Goal: Task Accomplishment & Management: Manage account settings

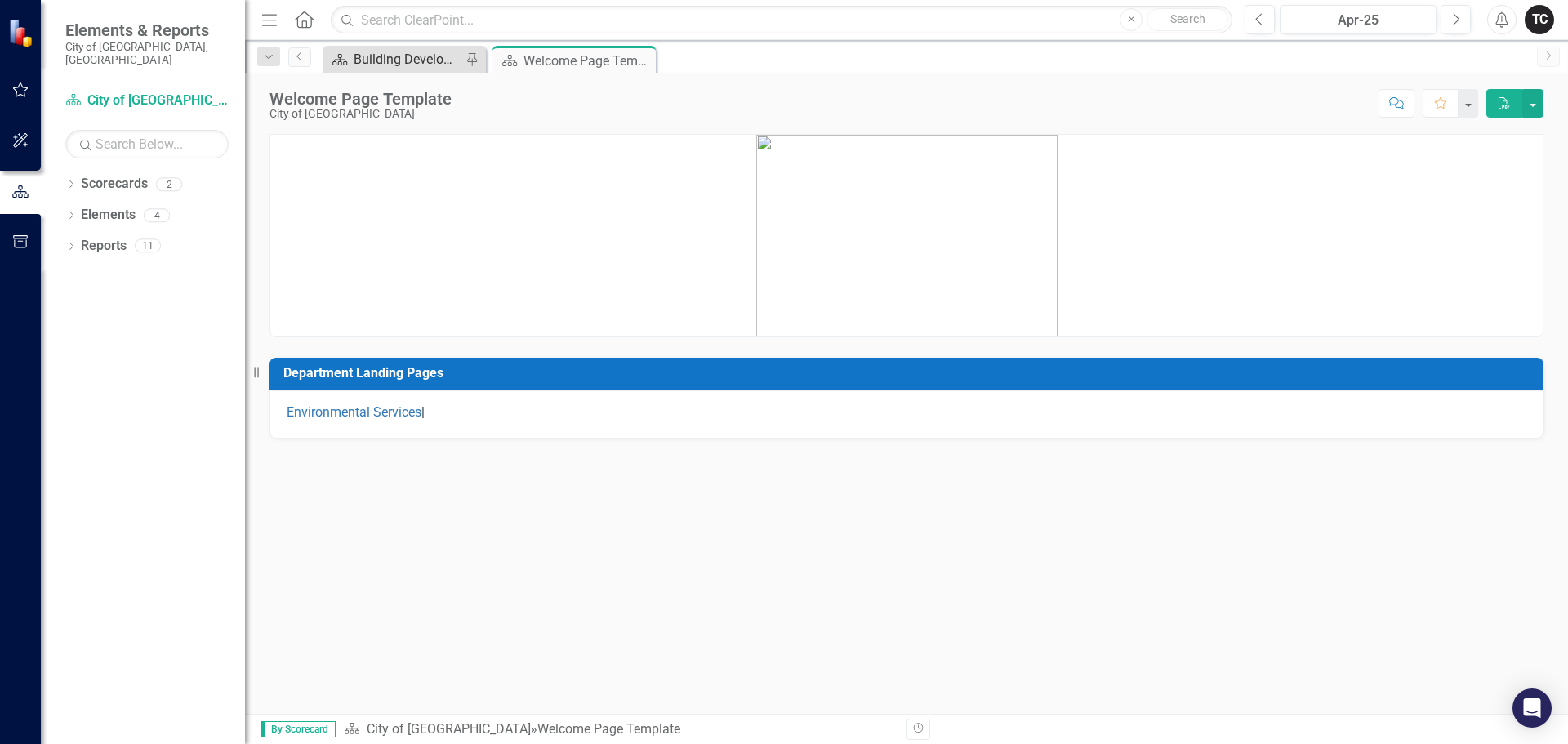
click at [392, 60] on div "Building Development Services" at bounding box center [407, 59] width 107 height 21
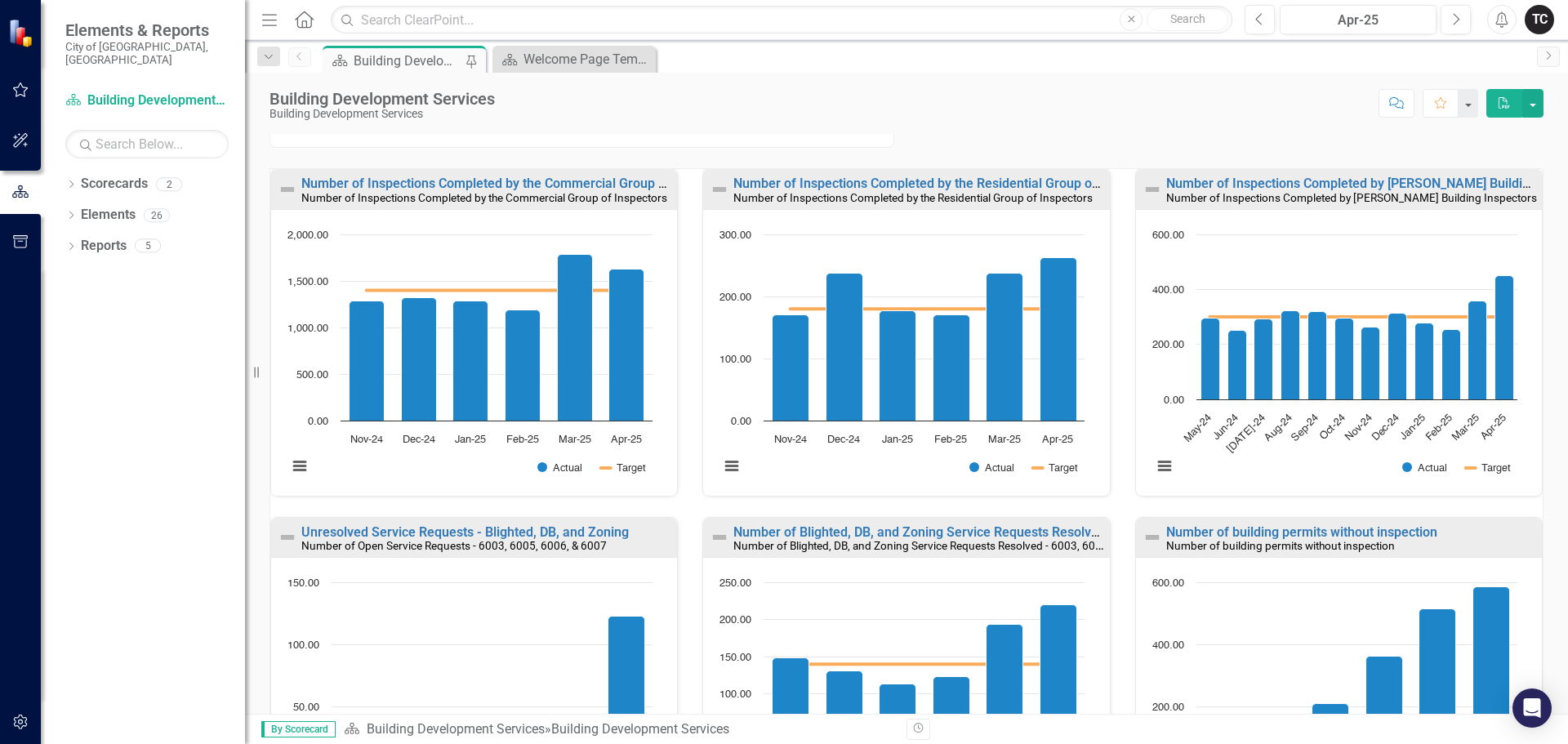
scroll to position [326, 0]
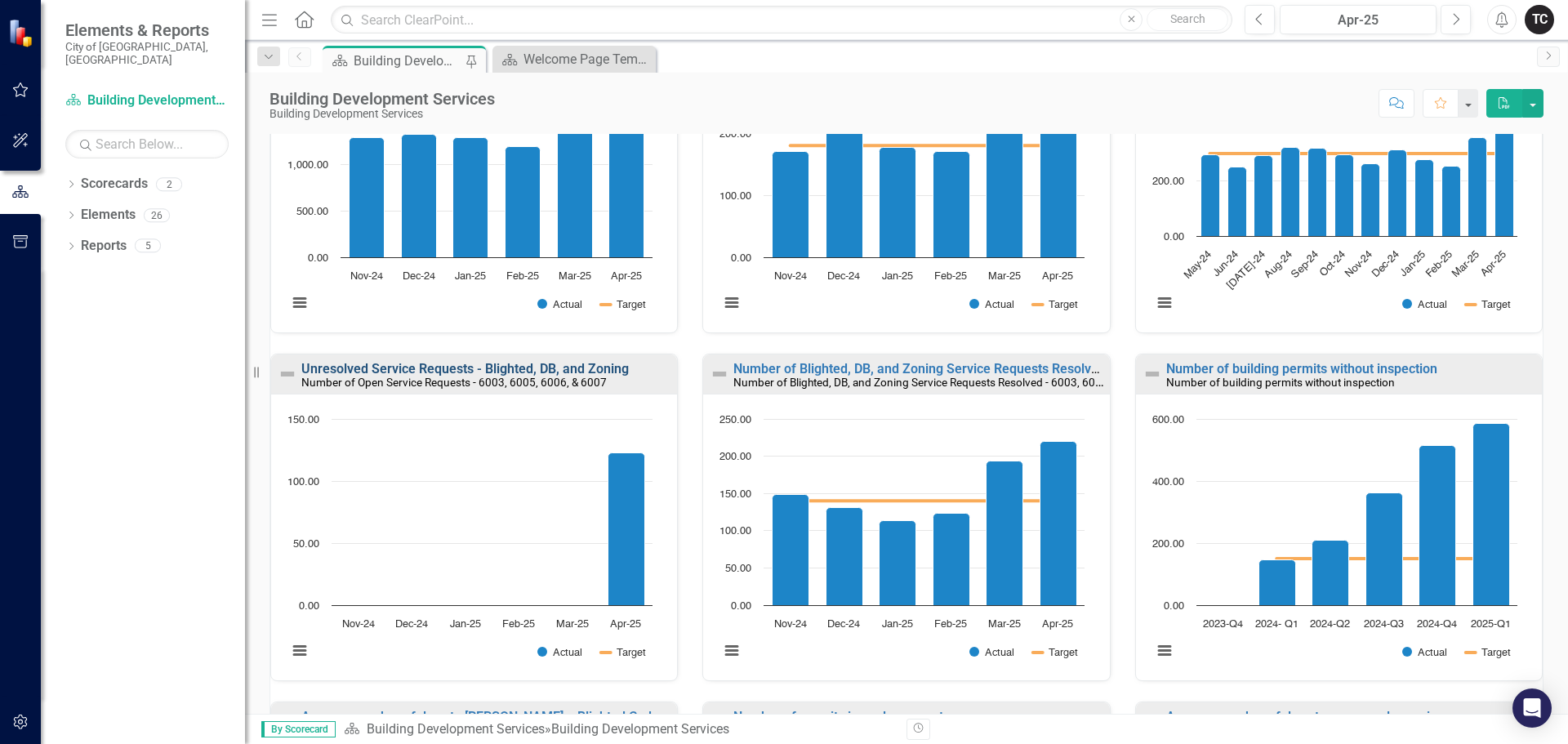
click at [493, 367] on link "Unresolved Service Requests - Blighted, DB, and Zoning" at bounding box center [465, 369] width 327 height 16
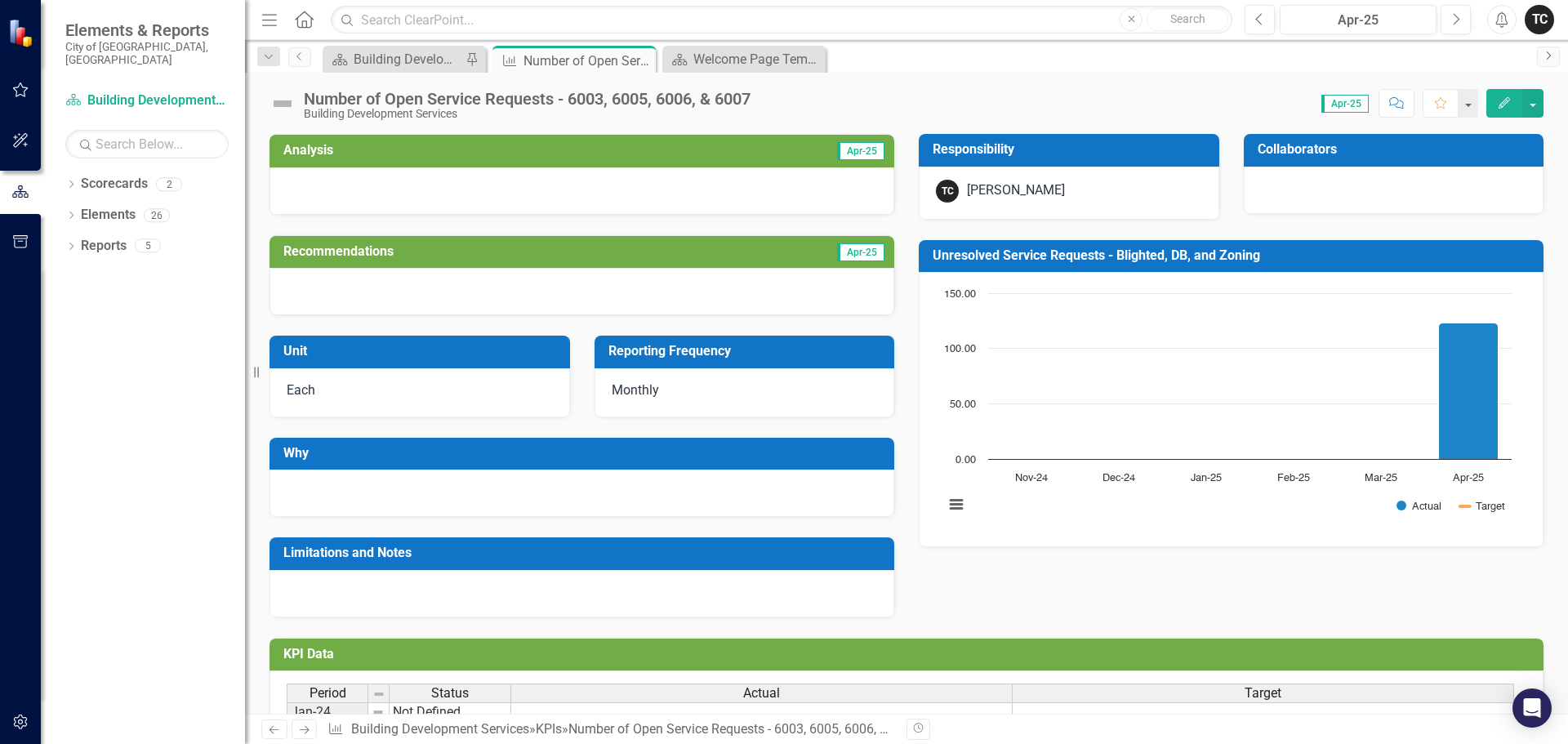
click at [1551, 61] on link "Next" at bounding box center [1548, 57] width 23 height 21
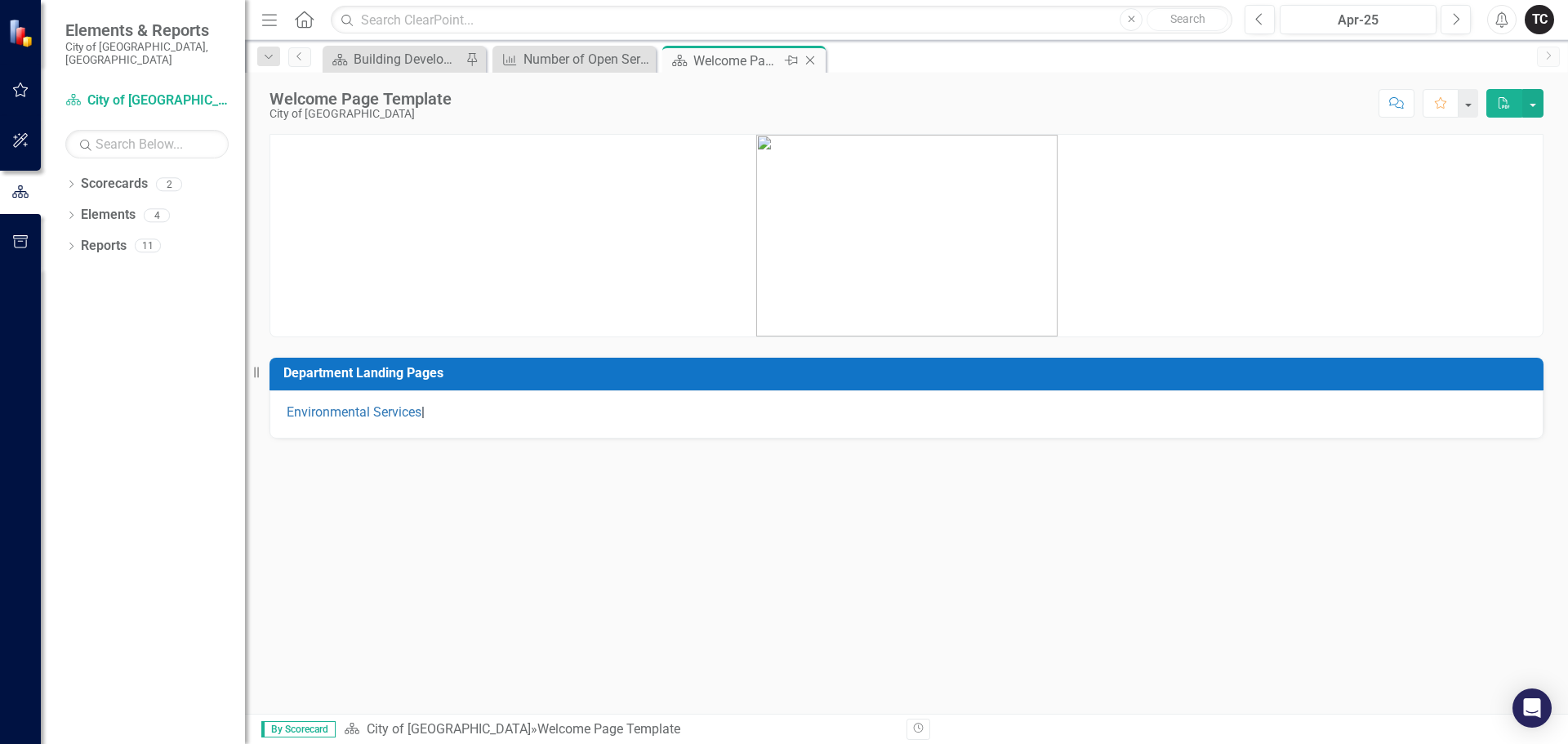
click at [811, 64] on icon "Close" at bounding box center [810, 60] width 16 height 13
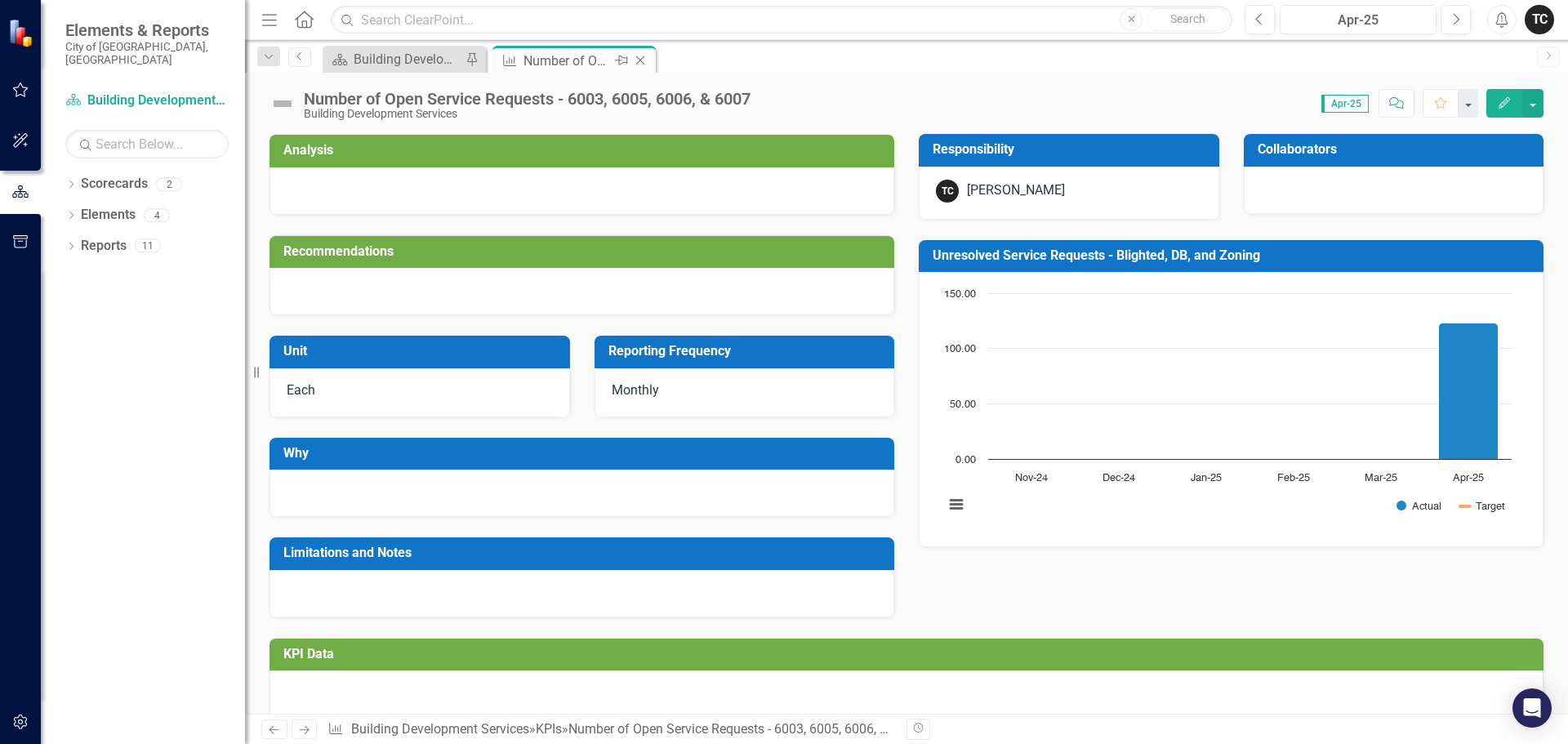
click at [586, 57] on div "Number of Open Service Requests - 6003, 6005, 6006, & 6007" at bounding box center [567, 61] width 88 height 21
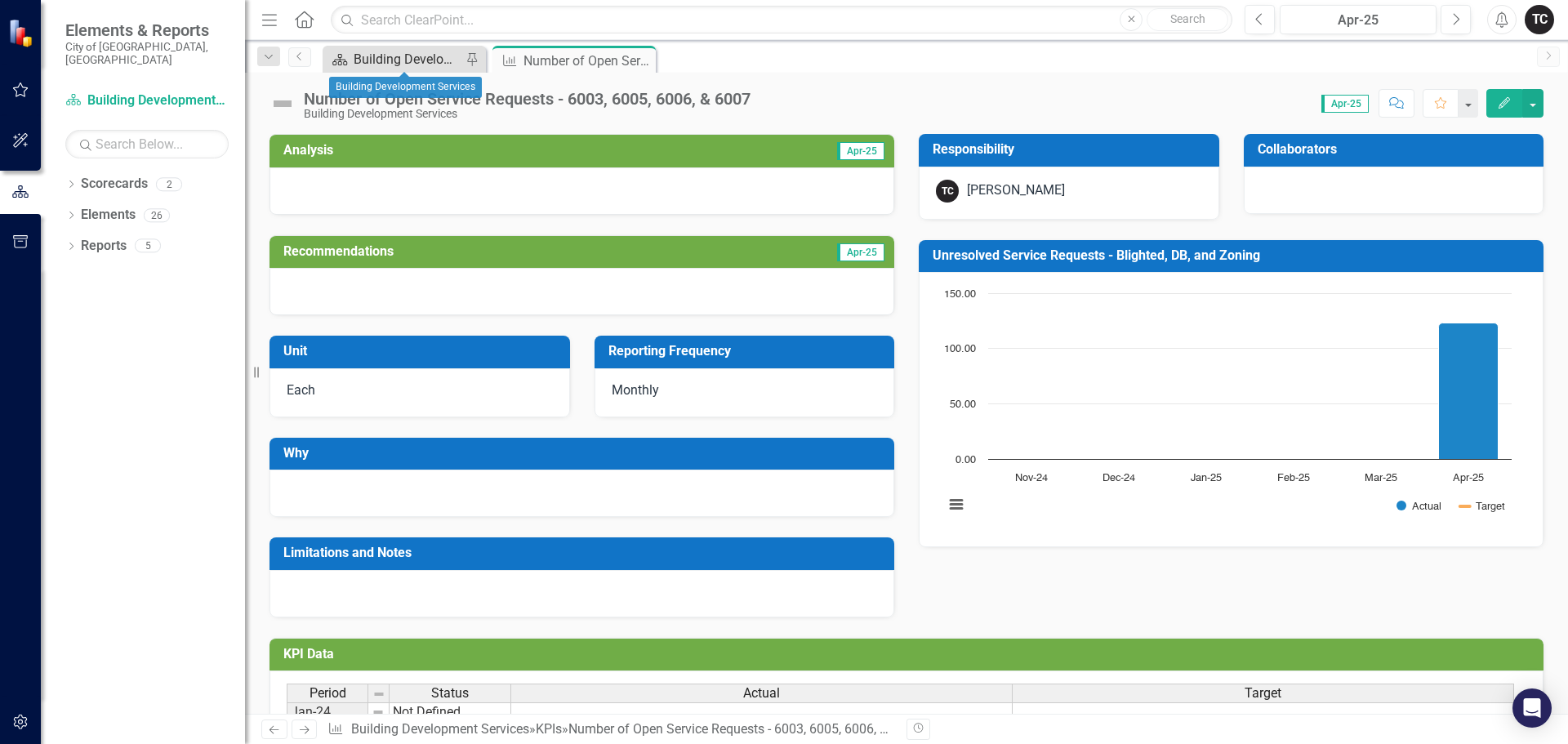
click at [413, 61] on div "Building Development Services" at bounding box center [407, 59] width 107 height 21
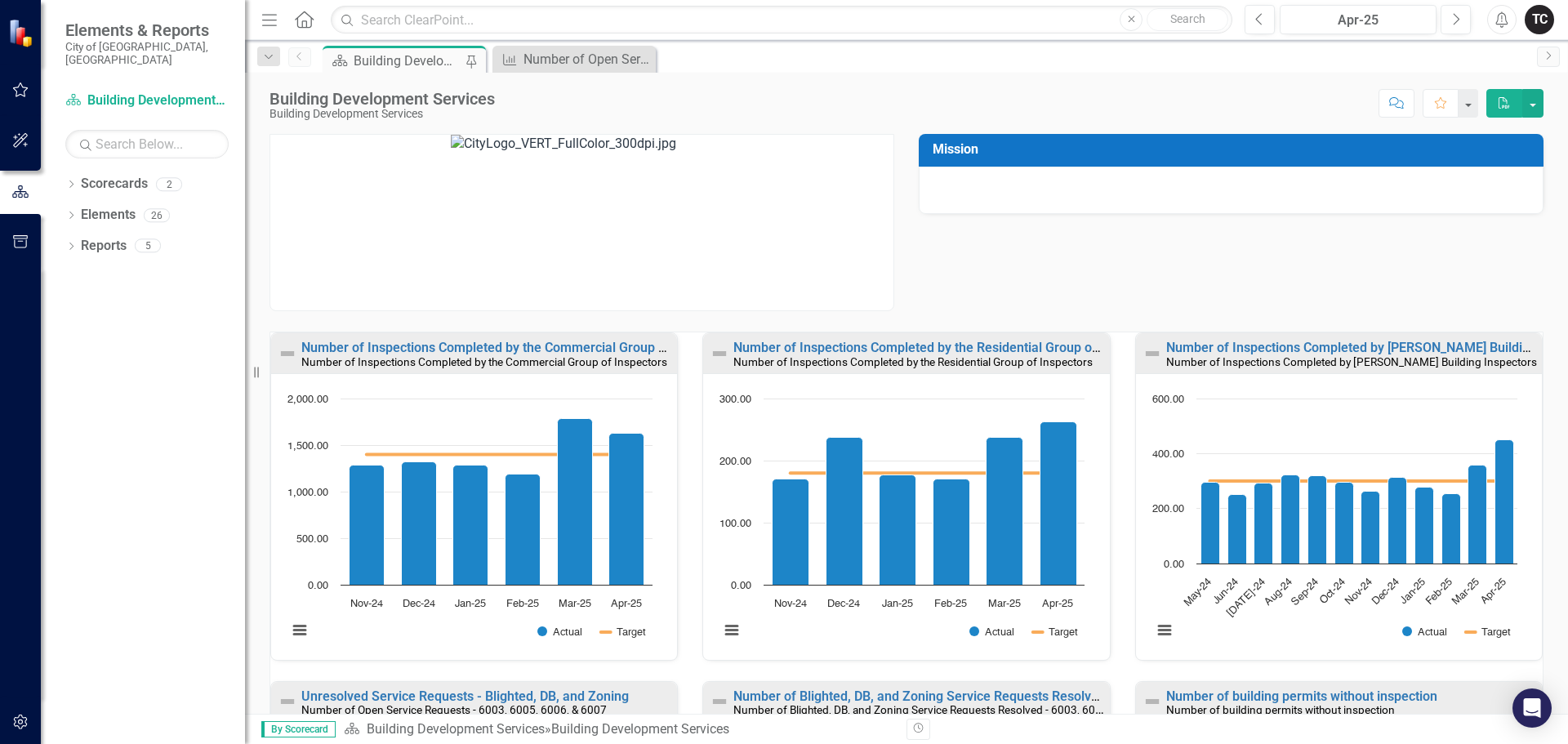
click at [398, 58] on div "Building Development Services" at bounding box center [407, 61] width 107 height 21
click at [575, 64] on div "Number of Open Service Requests - 6003, 6005, 6006, & 6007" at bounding box center [577, 59] width 107 height 21
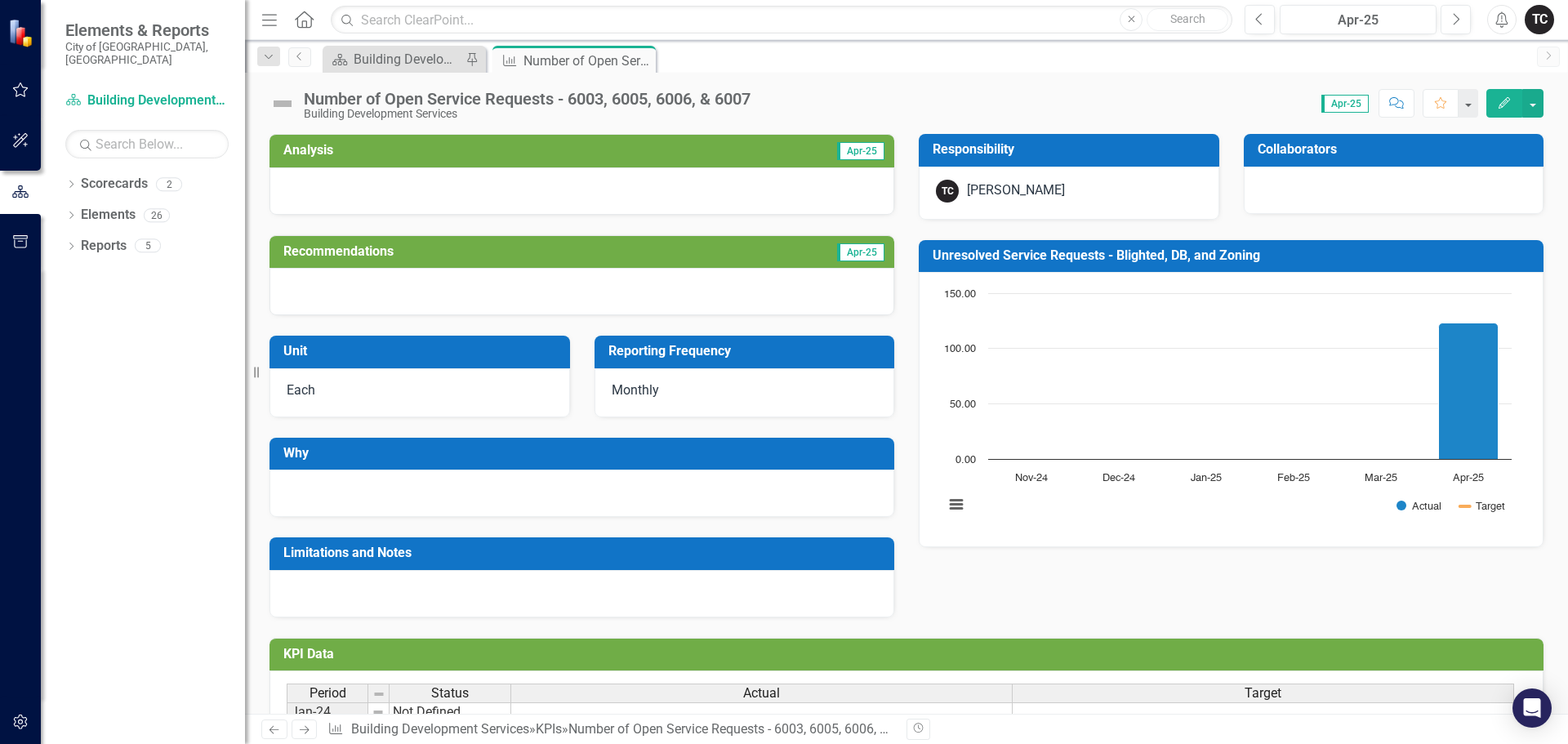
click at [1348, 105] on span "Apr-25" at bounding box center [1345, 103] width 48 height 18
click at [1458, 20] on icon "Next" at bounding box center [1456, 19] width 9 height 15
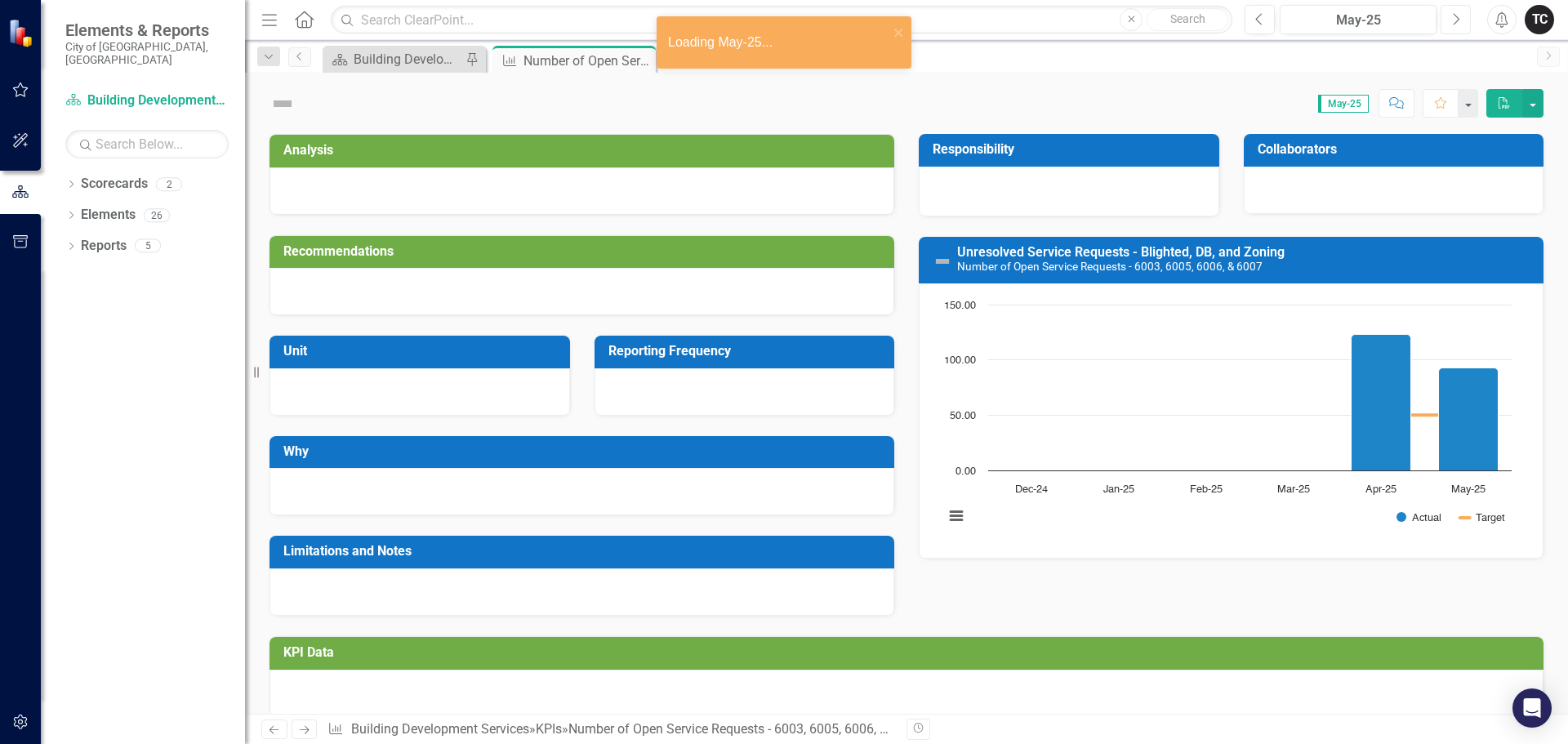
click at [1457, 20] on icon "Next" at bounding box center [1456, 19] width 9 height 15
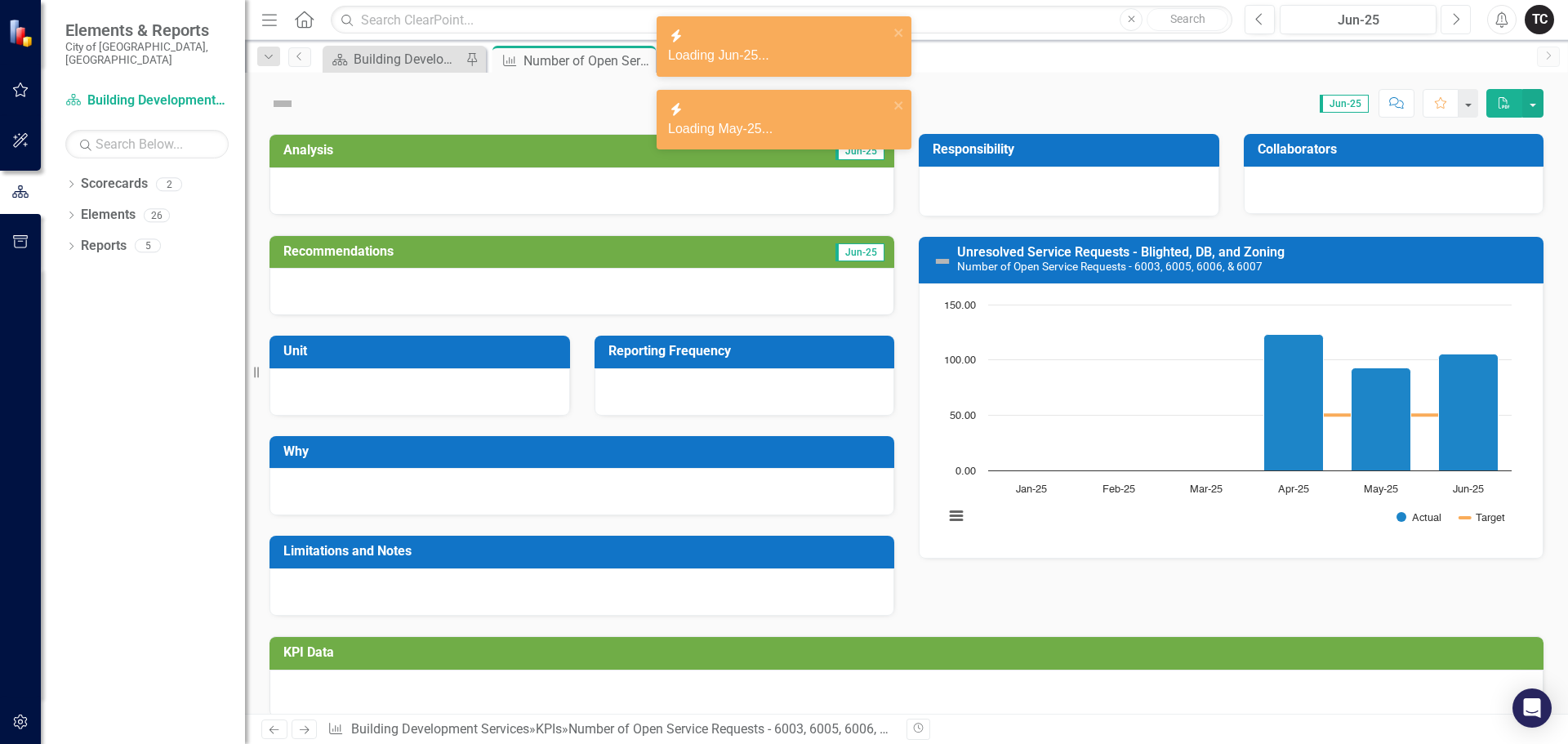
click at [1455, 20] on icon "Next" at bounding box center [1456, 19] width 9 height 15
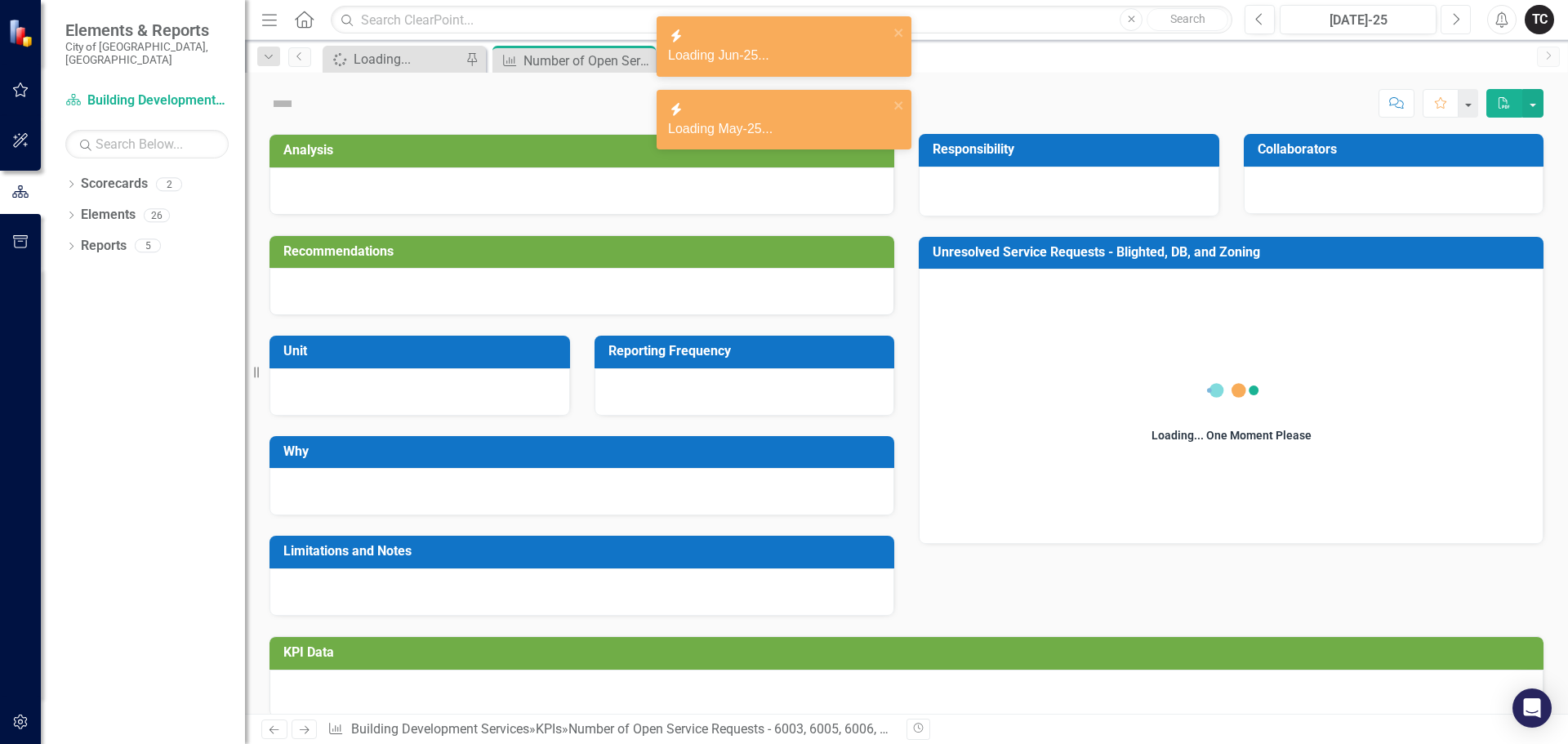
click at [1455, 20] on icon "Next" at bounding box center [1456, 19] width 9 height 15
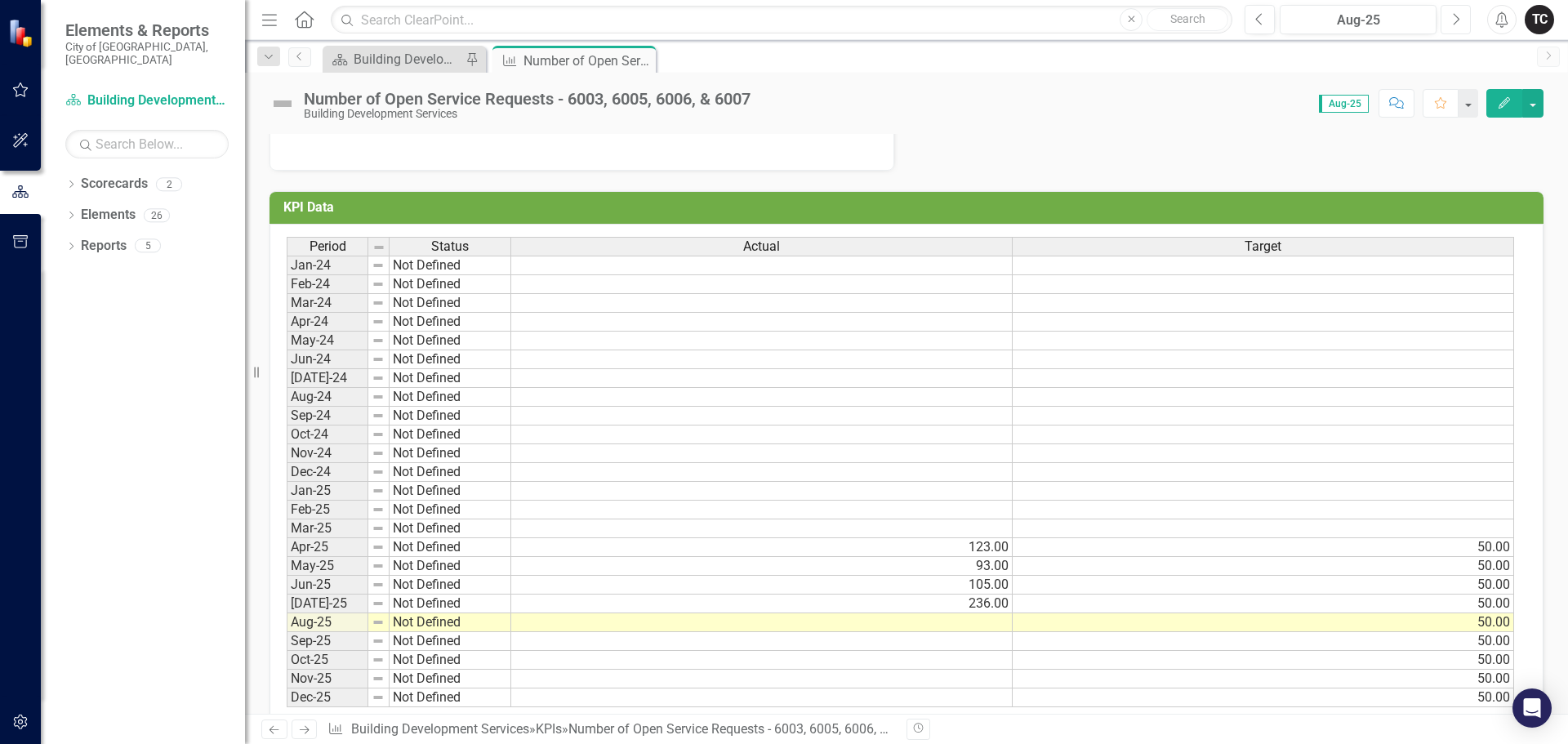
scroll to position [481, 0]
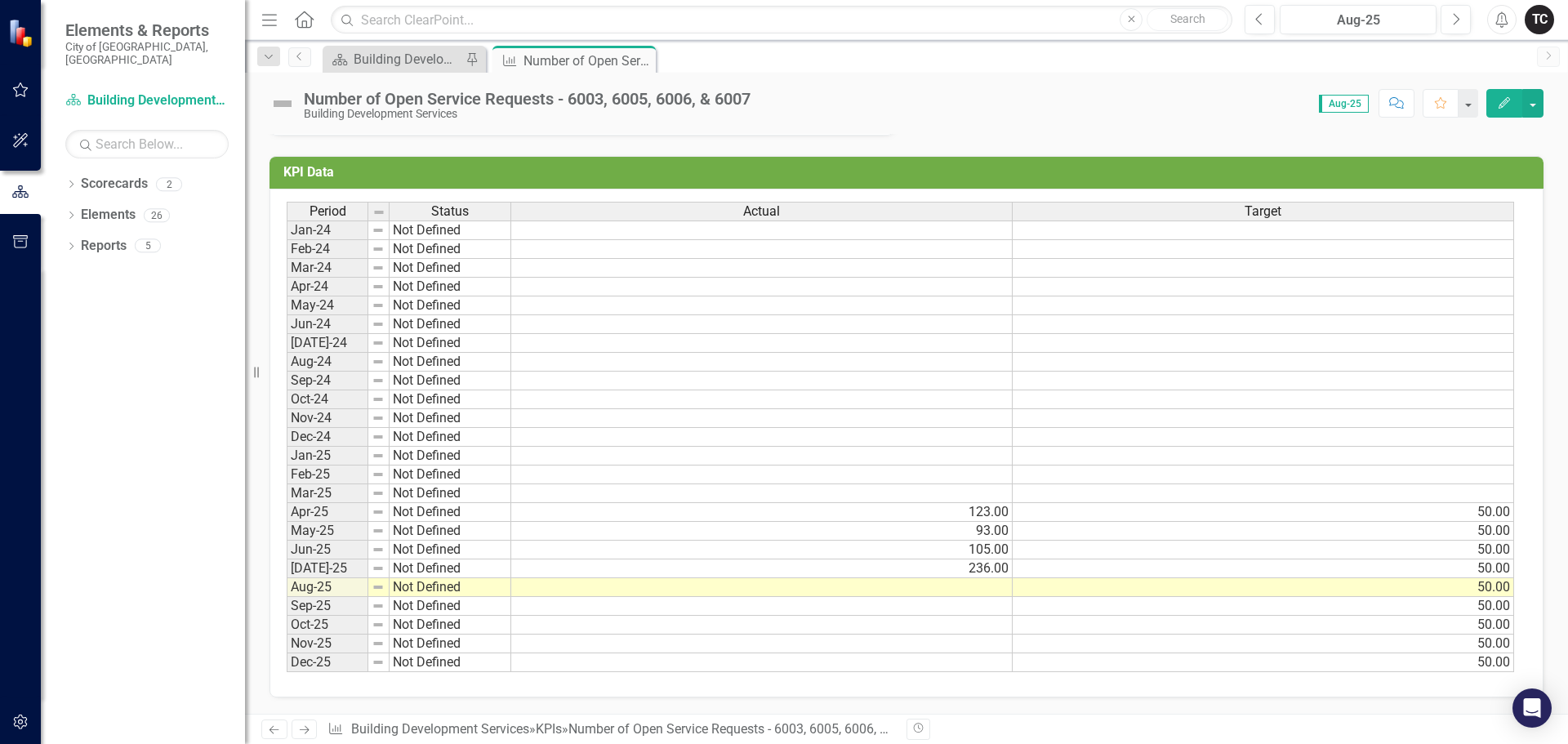
click at [997, 586] on td at bounding box center [762, 587] width 501 height 19
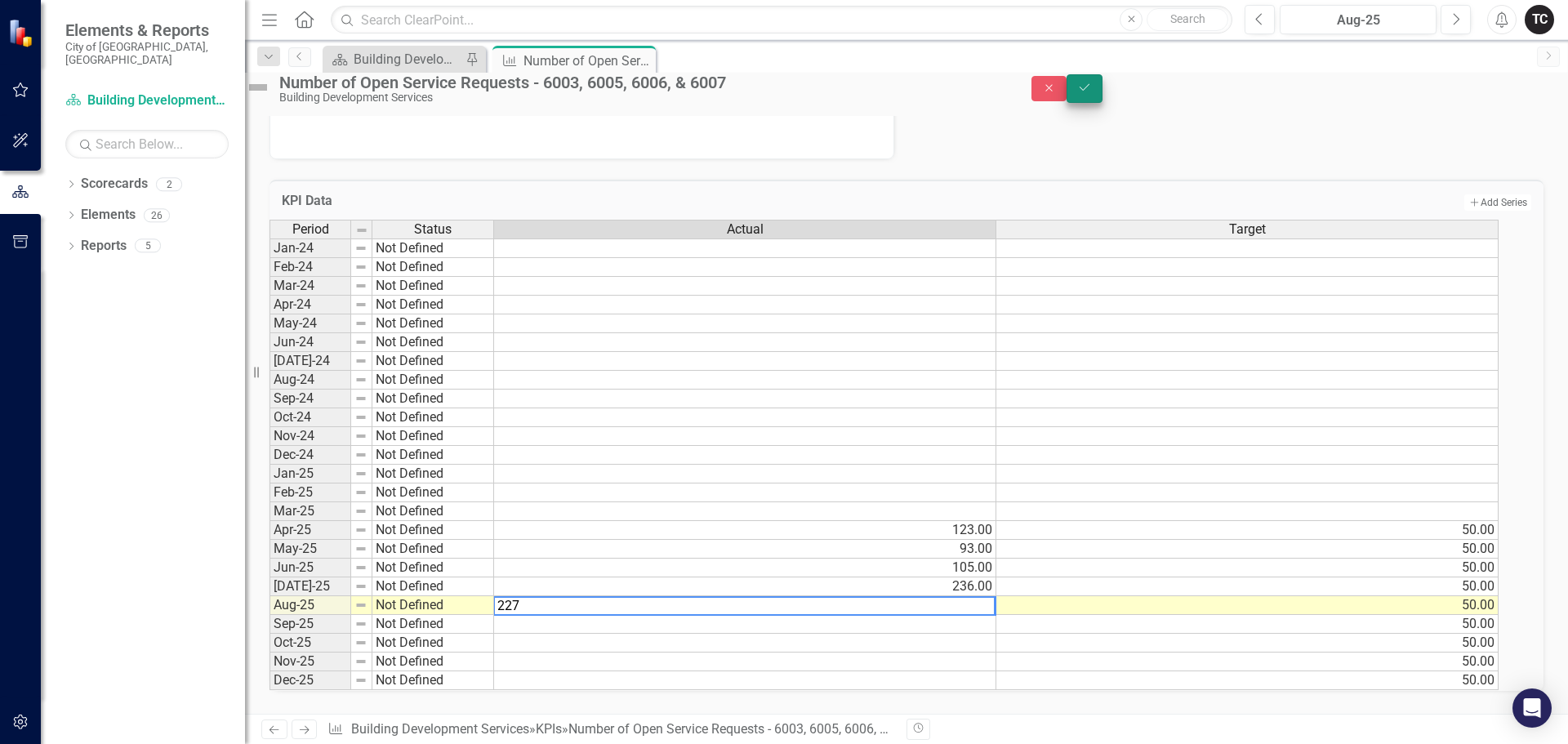
type textarea "227"
click at [1092, 93] on icon "Save" at bounding box center [1084, 87] width 15 height 11
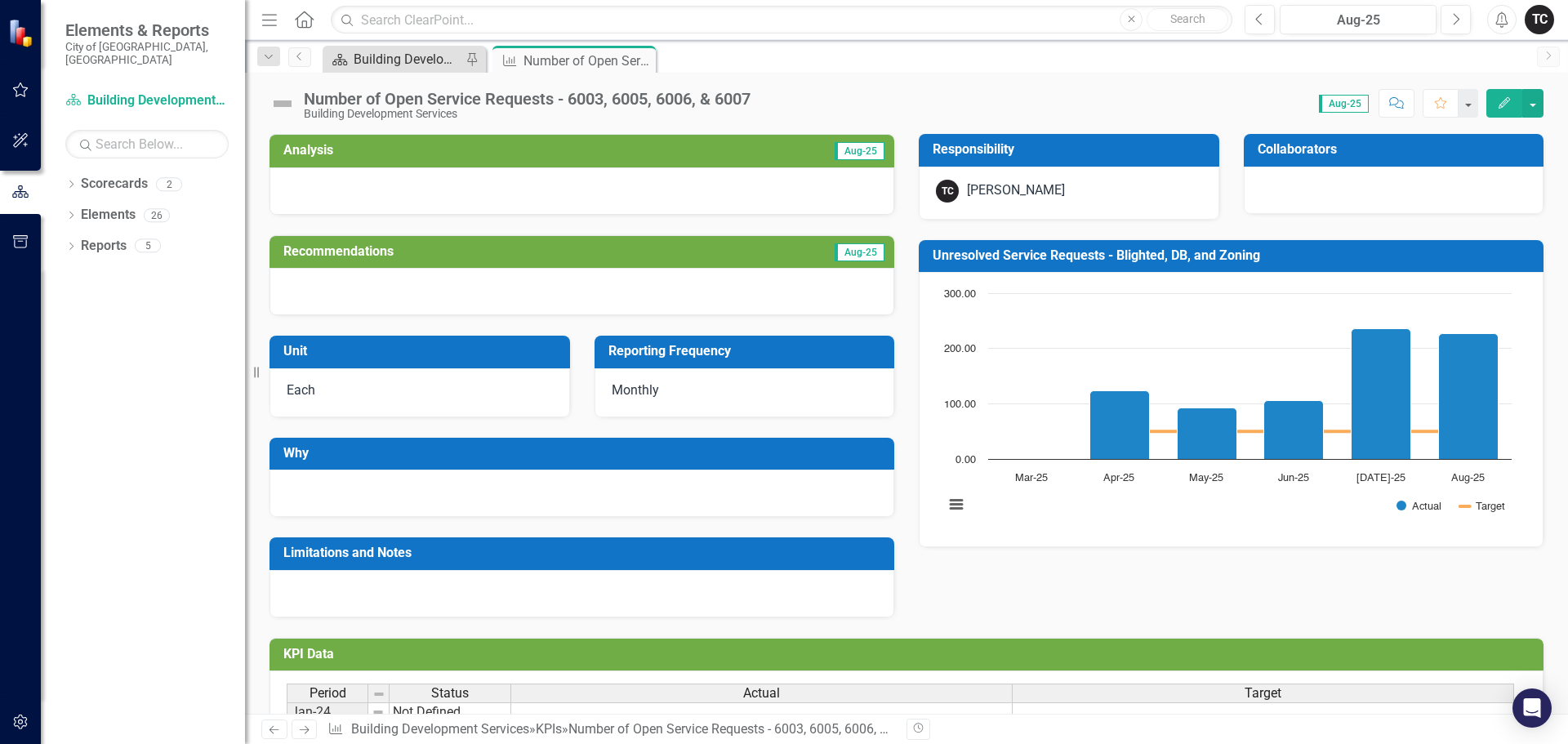
click at [408, 55] on div "Building Development Services" at bounding box center [407, 59] width 107 height 21
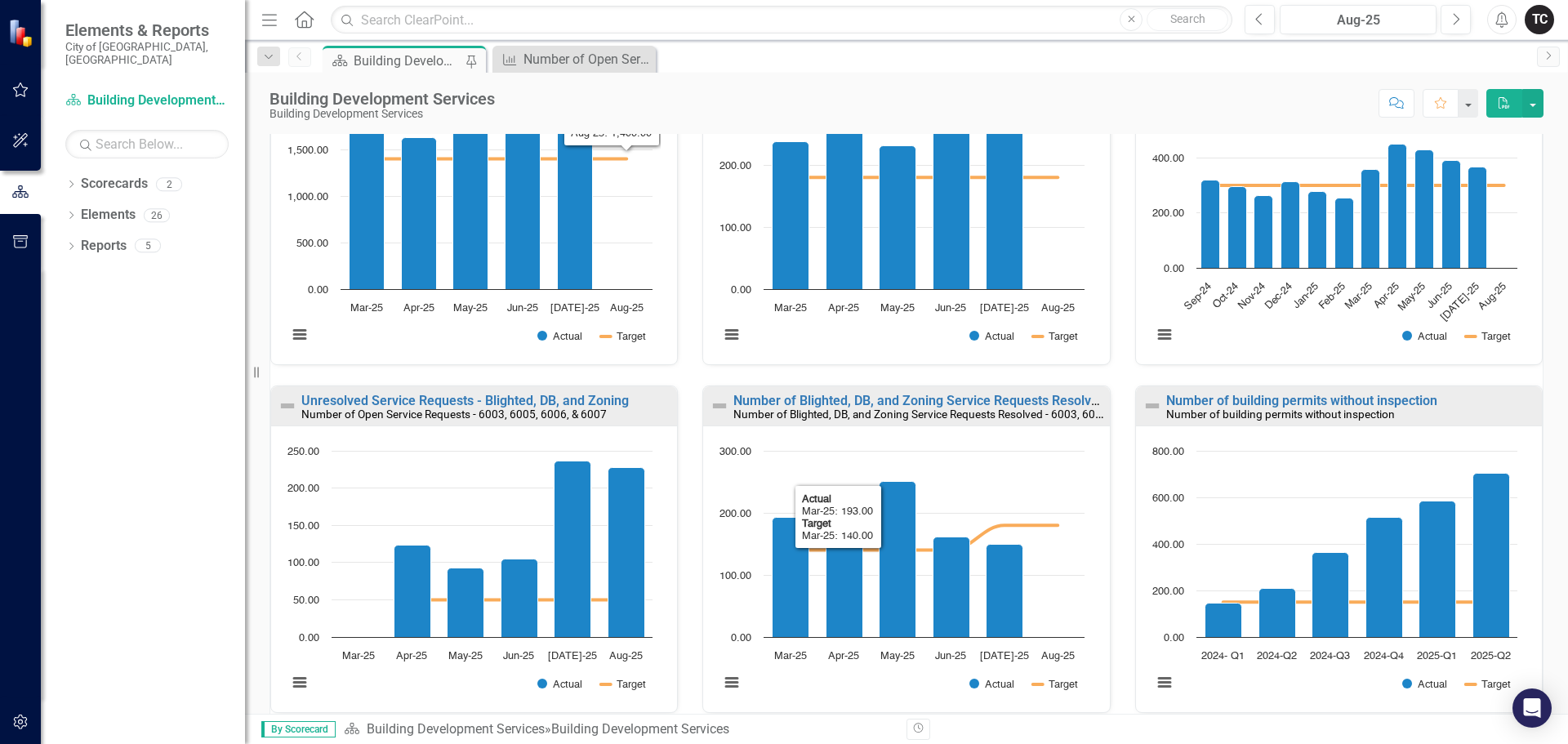
scroll to position [326, 0]
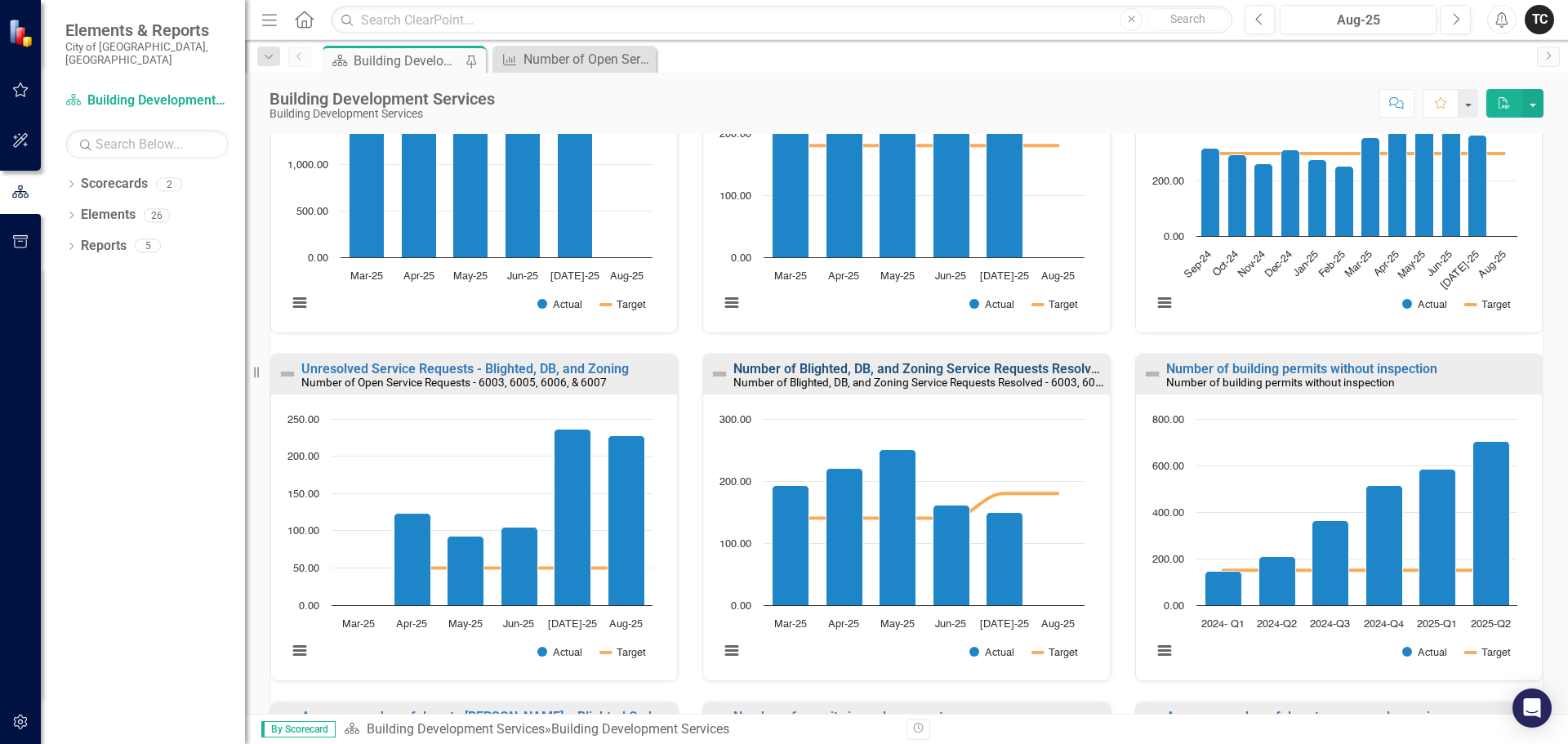
click at [953, 371] on link "Number of Blighted, DB, and Zoning Service Requests Resolved - 6003, 6005, 6006…" at bounding box center [994, 369] width 521 height 16
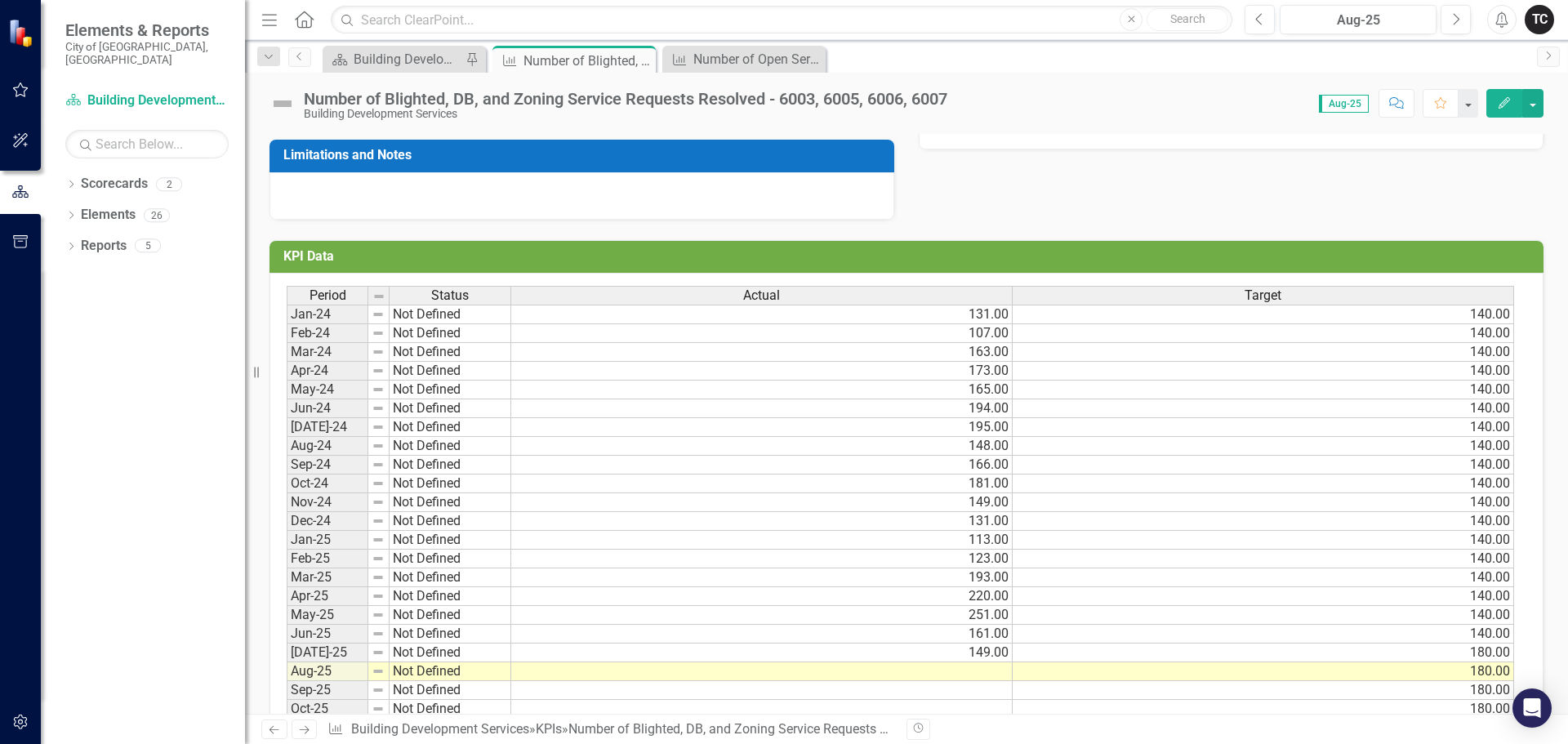
scroll to position [481, 0]
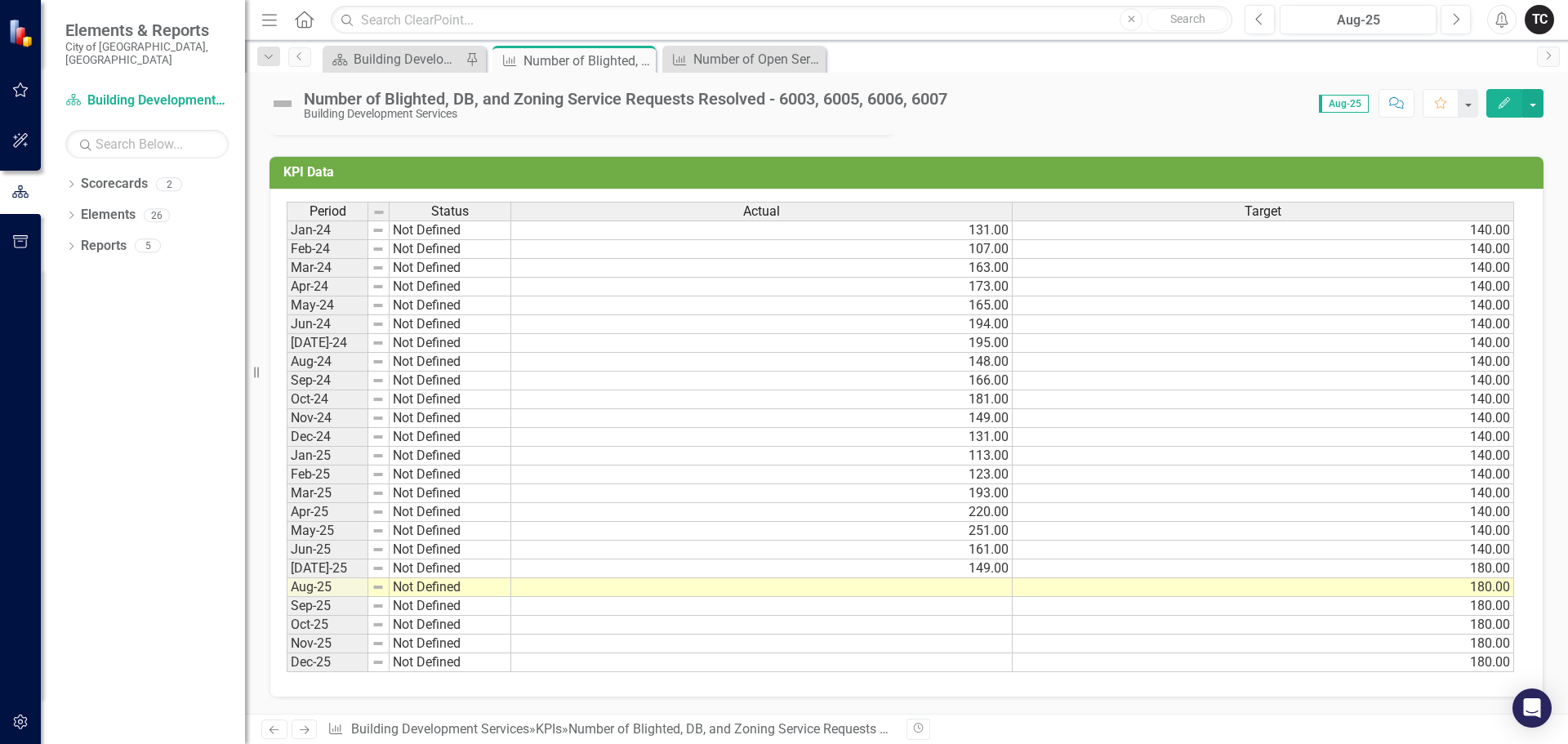
click at [983, 585] on td at bounding box center [762, 587] width 501 height 19
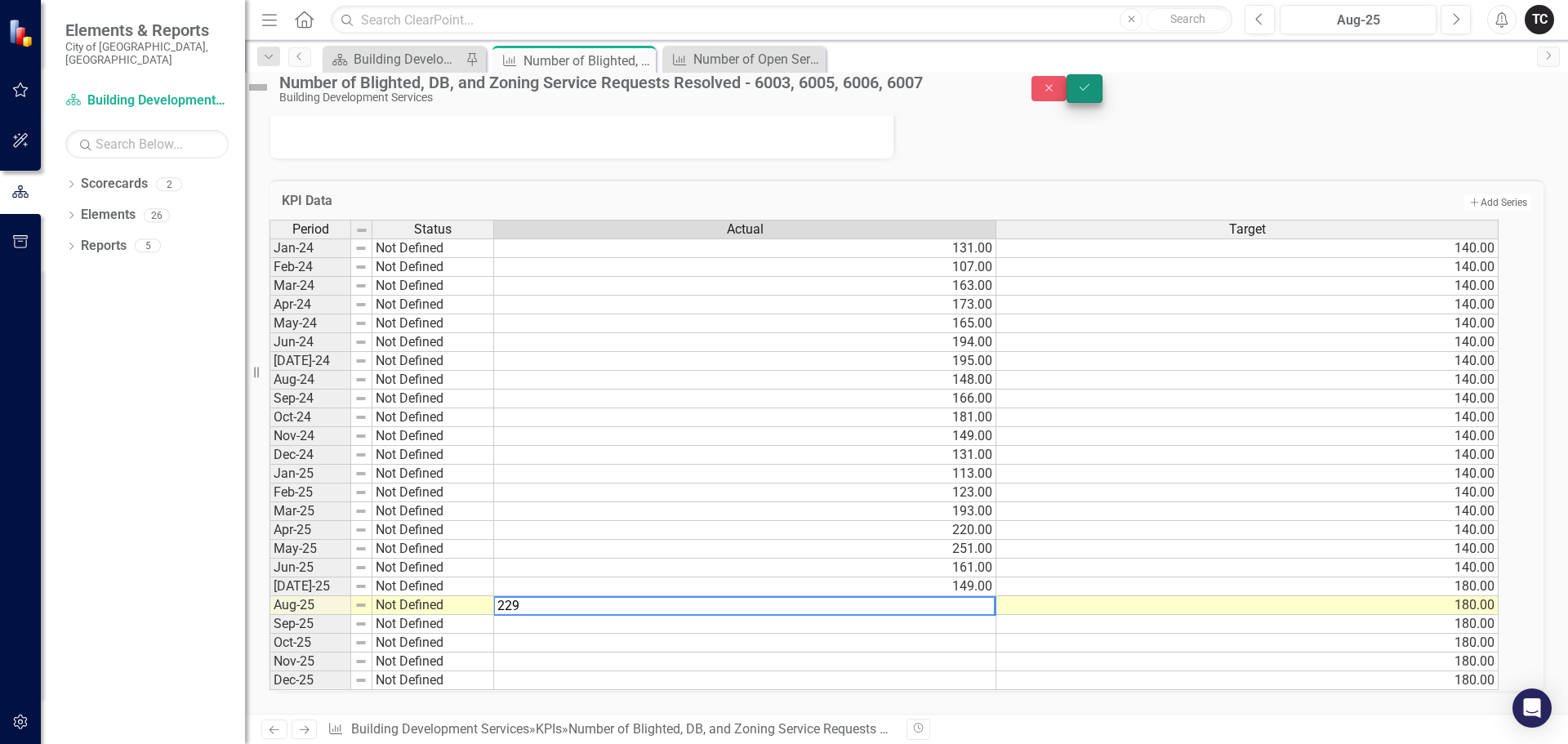
type textarea "229"
click at [1102, 101] on button "Save" at bounding box center [1084, 89] width 36 height 29
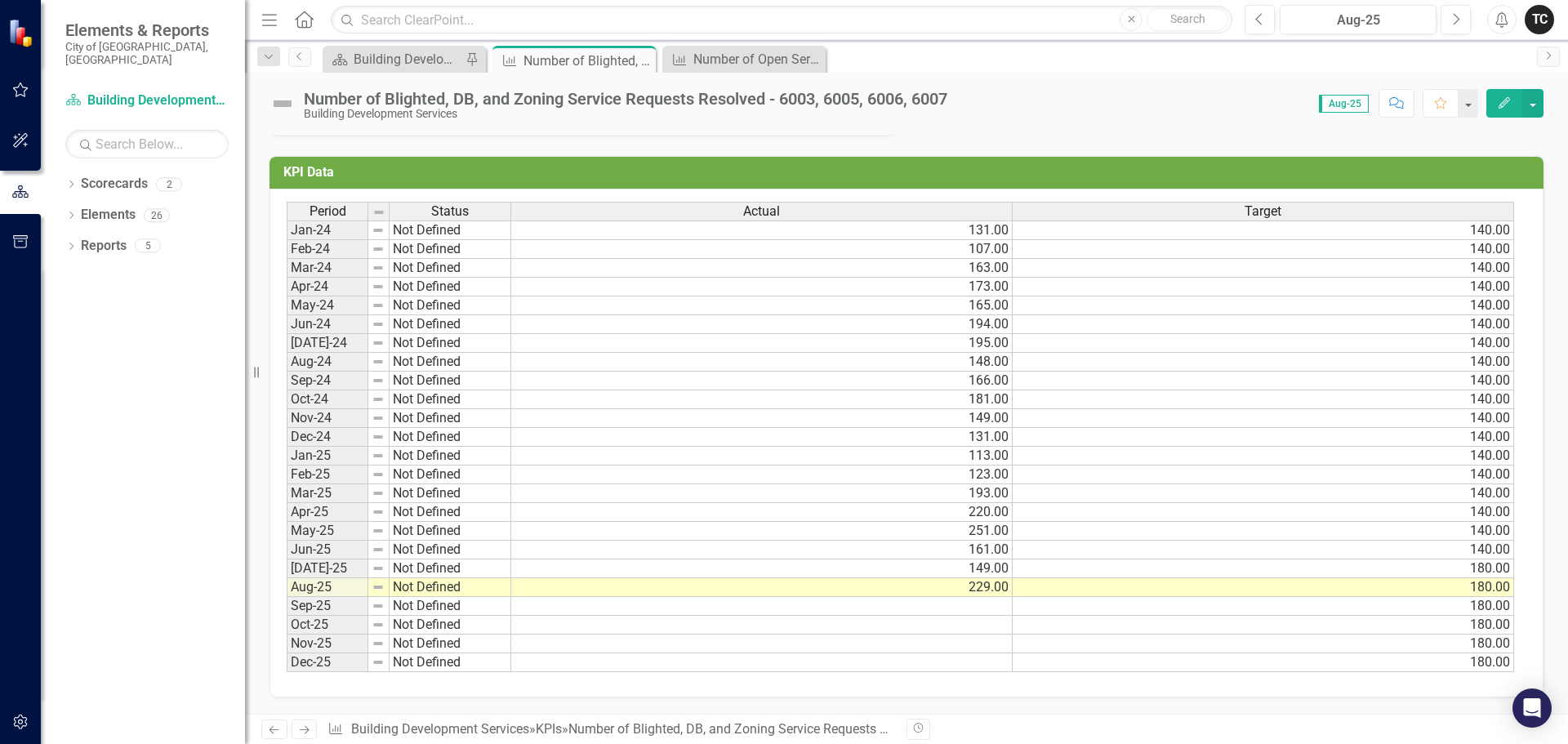
click at [1489, 605] on td "180.00" at bounding box center [1264, 606] width 501 height 19
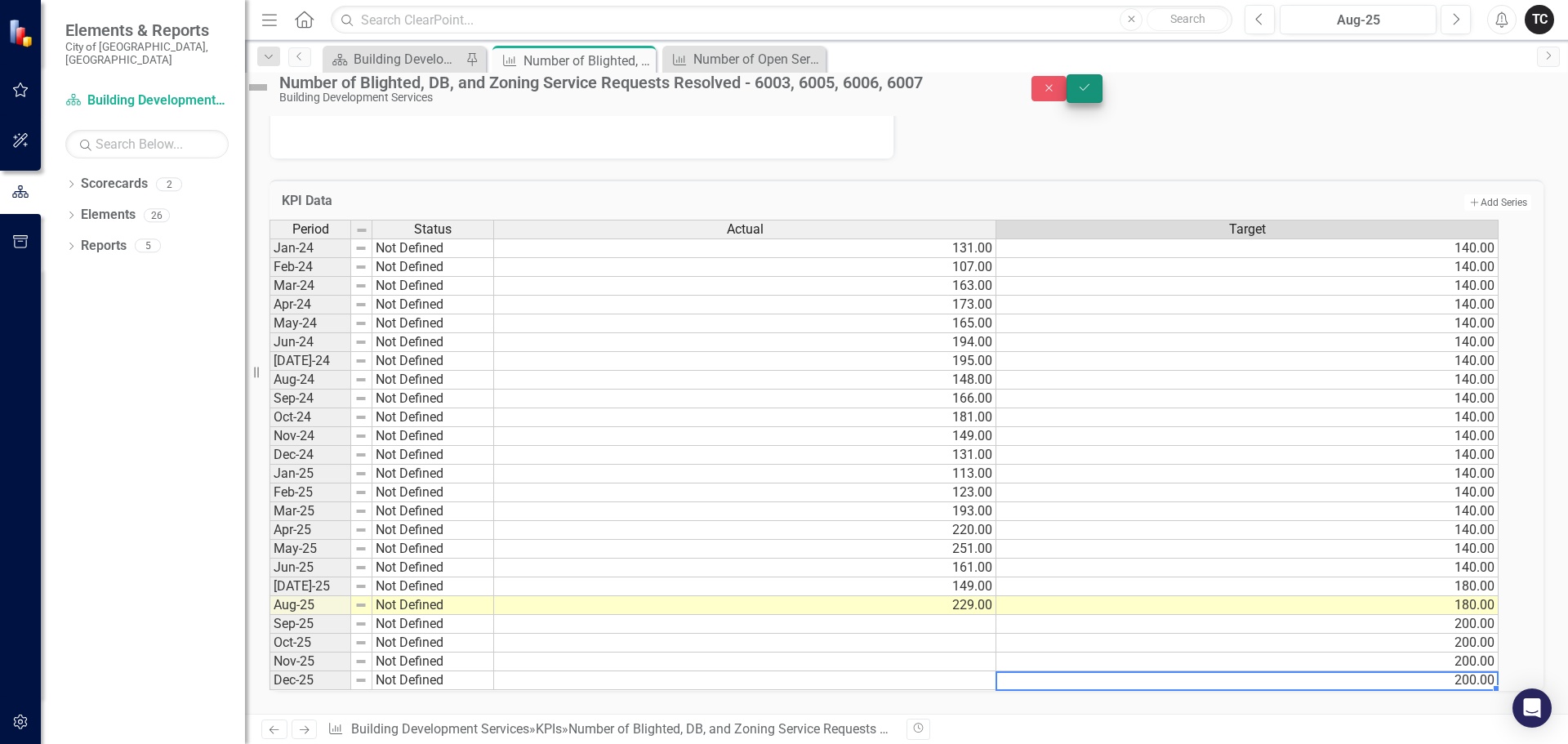
type textarea "200"
click at [1102, 102] on button "Save" at bounding box center [1084, 89] width 36 height 29
